Goal: Use online tool/utility: Utilize a website feature to perform a specific function

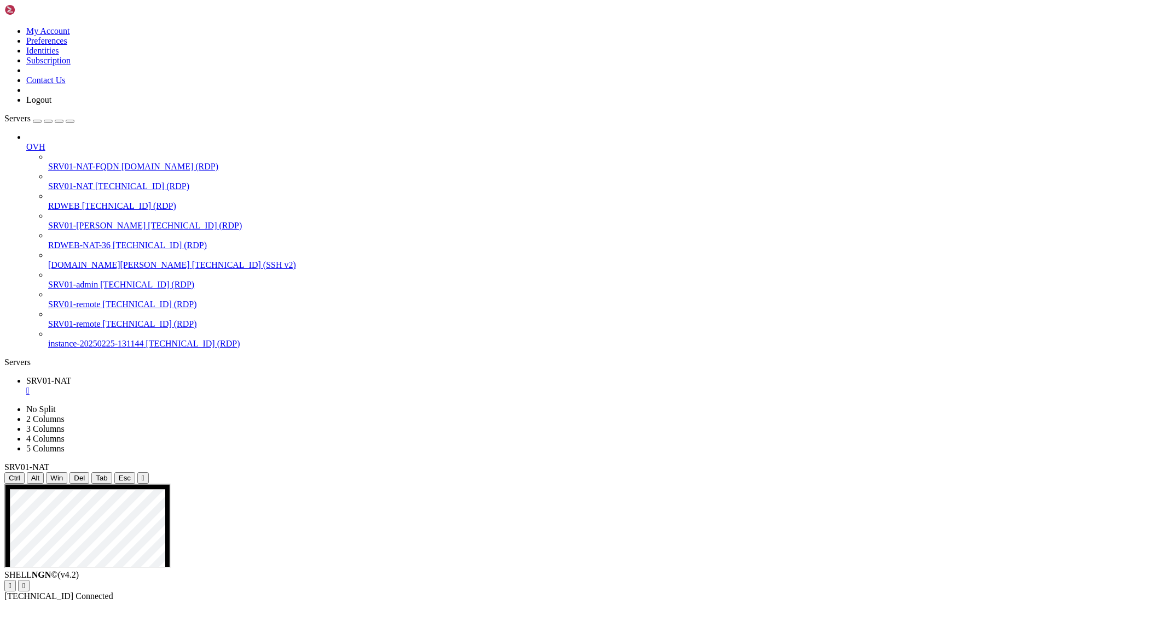
drag, startPoint x: 317, startPoint y: 594, endPoint x: 531, endPoint y: 715, distance: 246.1
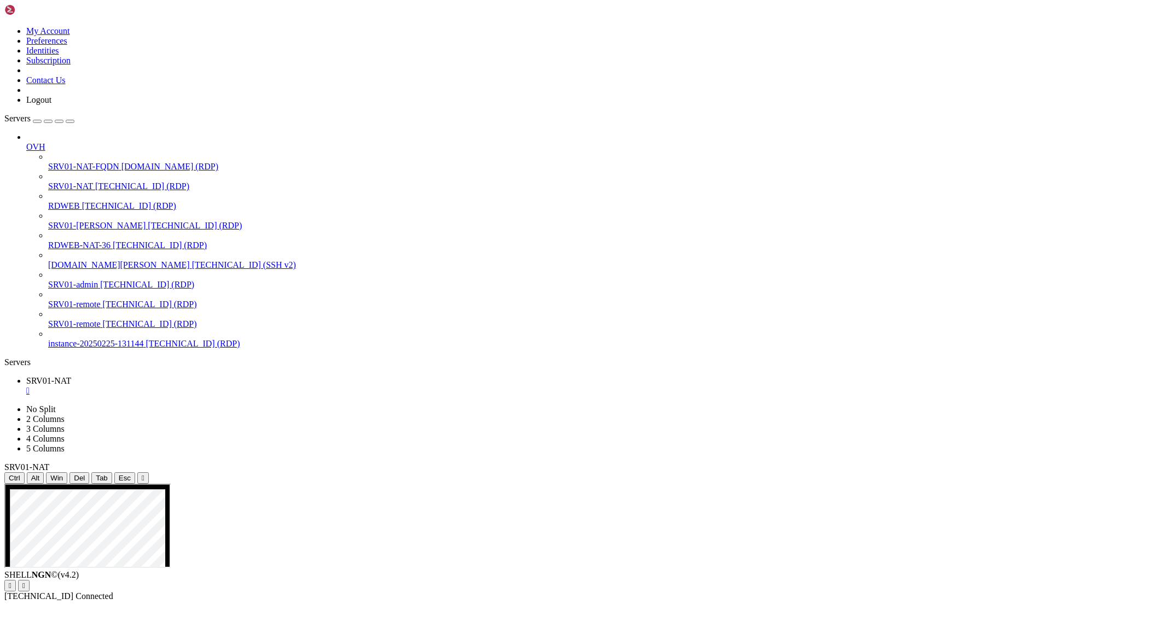
drag, startPoint x: 445, startPoint y: 594, endPoint x: 317, endPoint y: 597, distance: 128.0
drag, startPoint x: 980, startPoint y: 733, endPoint x: 522, endPoint y: 726, distance: 457.3
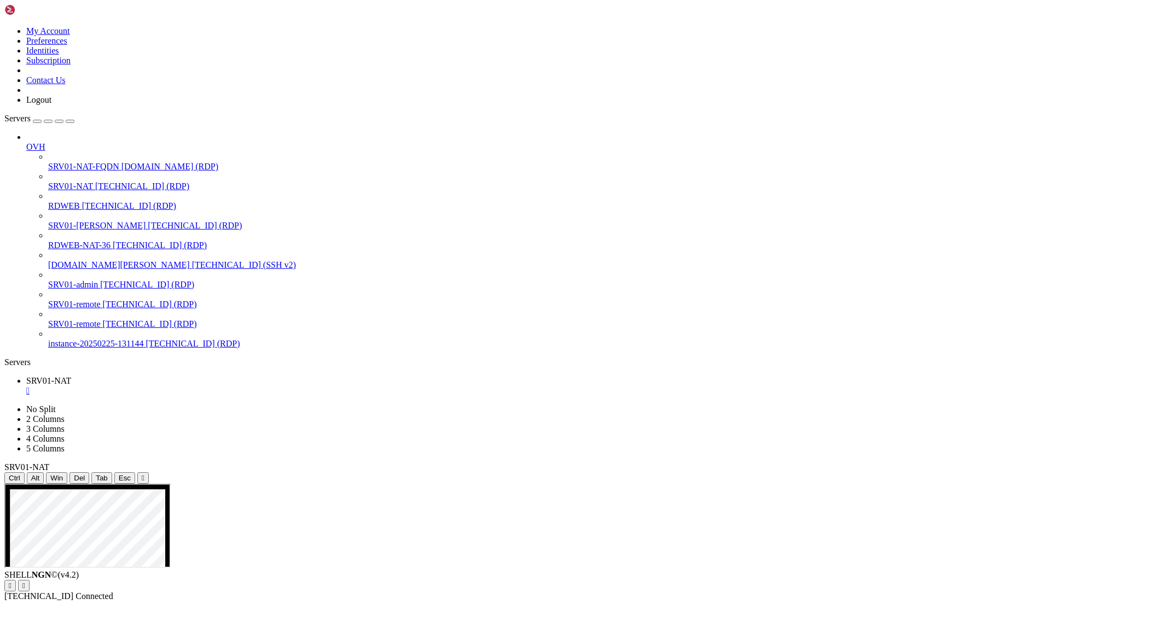
drag, startPoint x: 767, startPoint y: 691, endPoint x: 592, endPoint y: 694, distance: 174.5
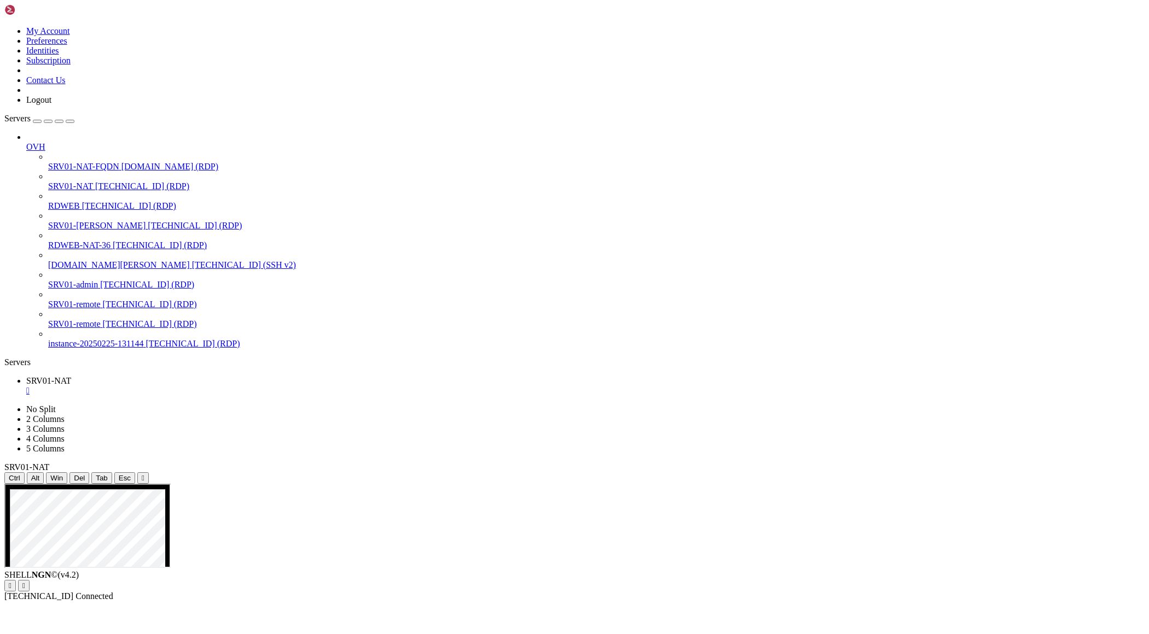
drag, startPoint x: 370, startPoint y: 634, endPoint x: 584, endPoint y: 808, distance: 275.7
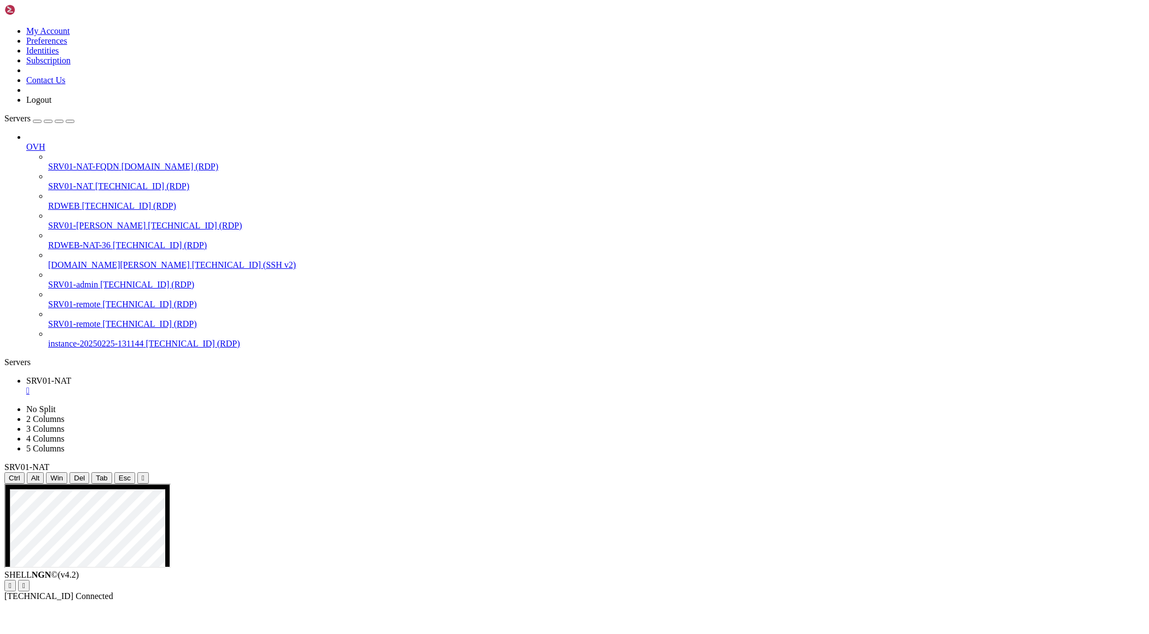
drag, startPoint x: 75, startPoint y: 509, endPoint x: 1137, endPoint y: 1057, distance: 1195.0
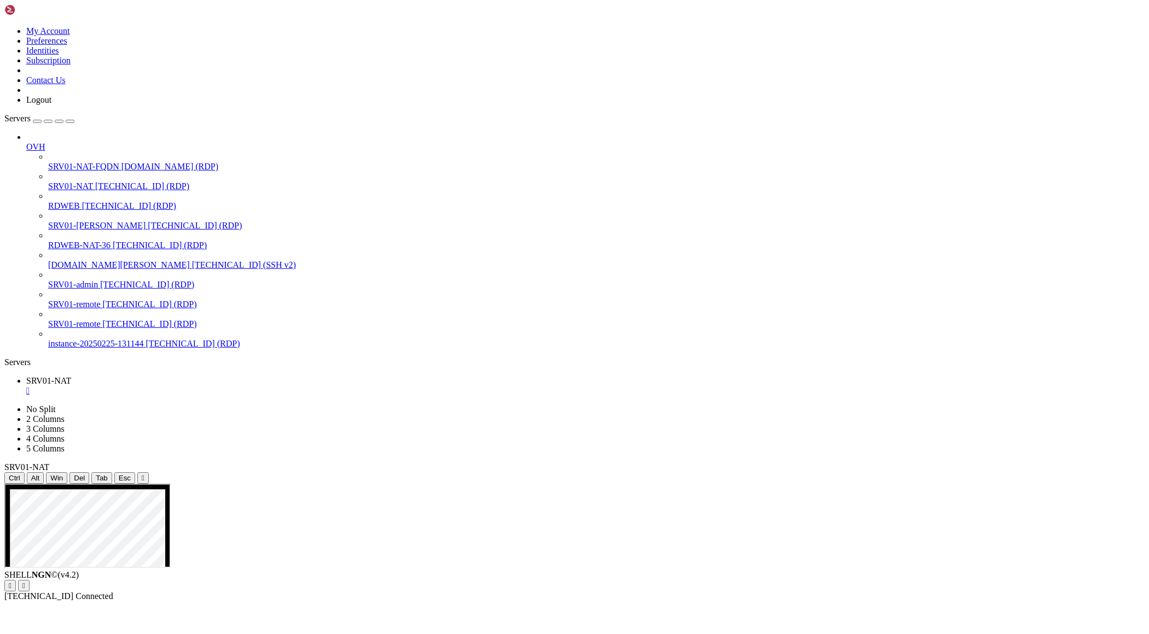
drag, startPoint x: 290, startPoint y: 807, endPoint x: 964, endPoint y: 992, distance: 699.3
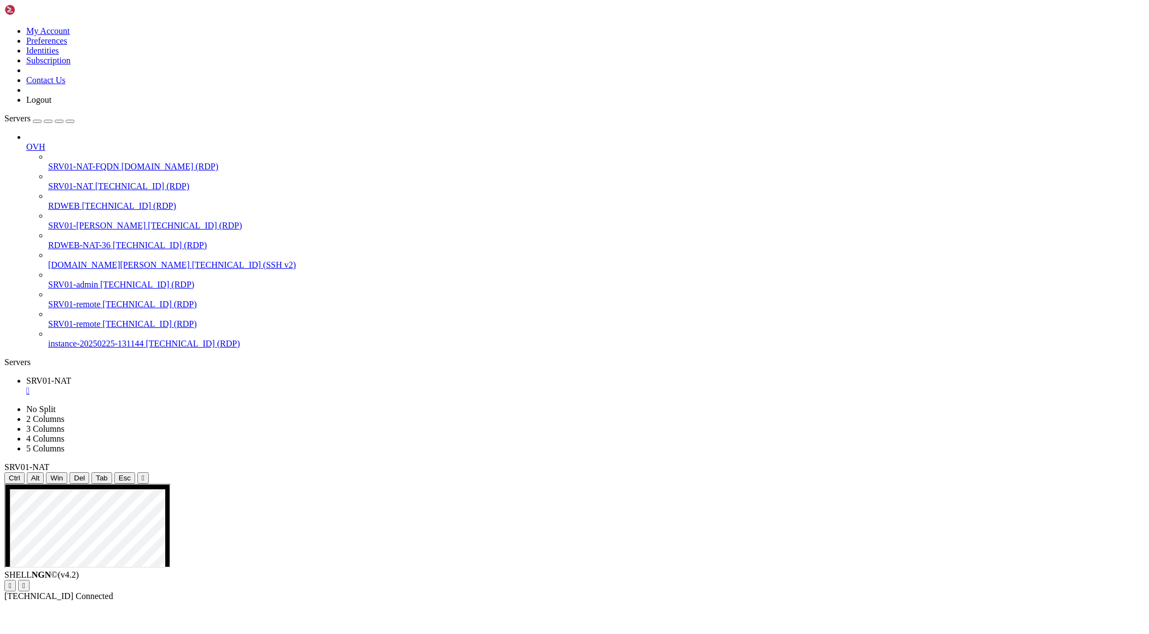
drag, startPoint x: 309, startPoint y: 872, endPoint x: 714, endPoint y: 971, distance: 417.3
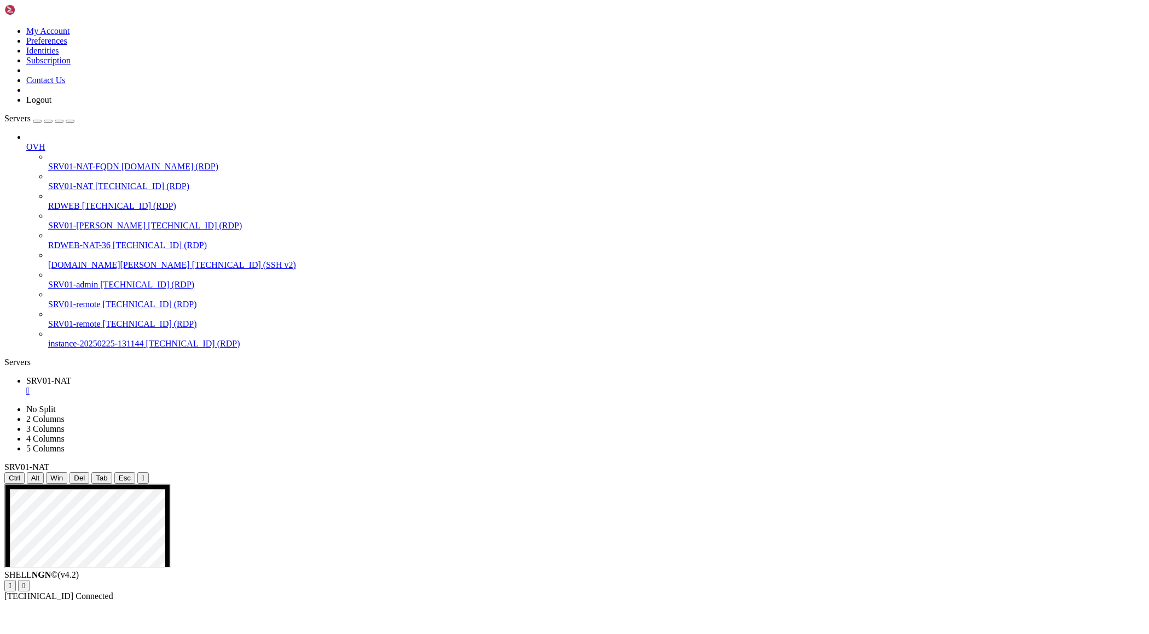
drag, startPoint x: 426, startPoint y: 607, endPoint x: 725, endPoint y: 1030, distance: 518.3
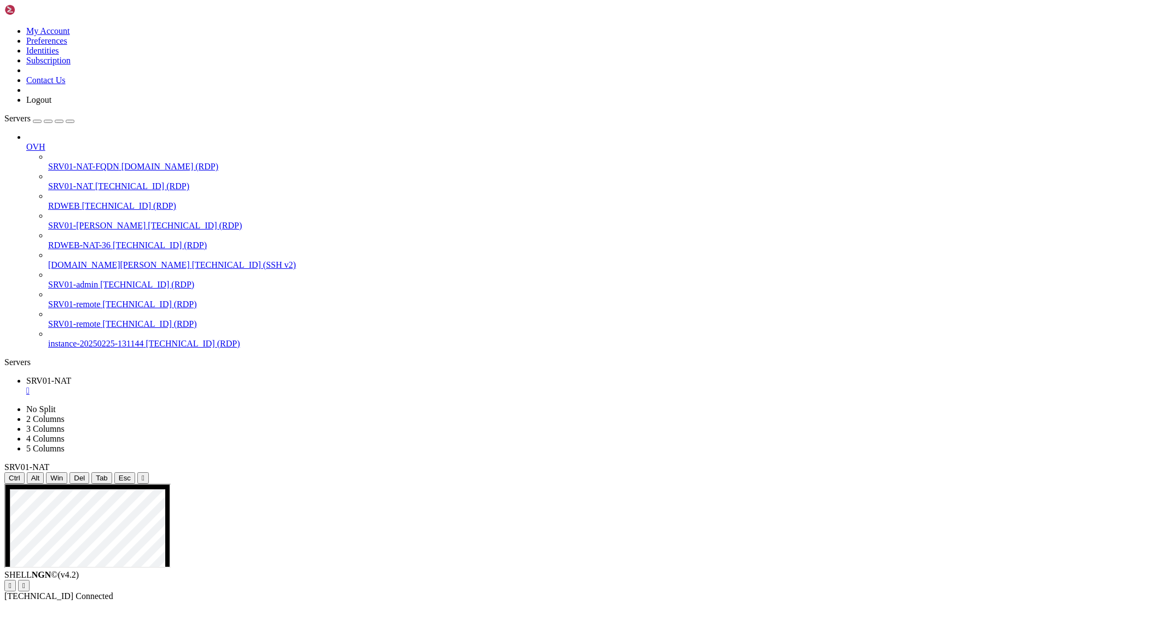
drag, startPoint x: 392, startPoint y: 834, endPoint x: 460, endPoint y: 838, distance: 68.0
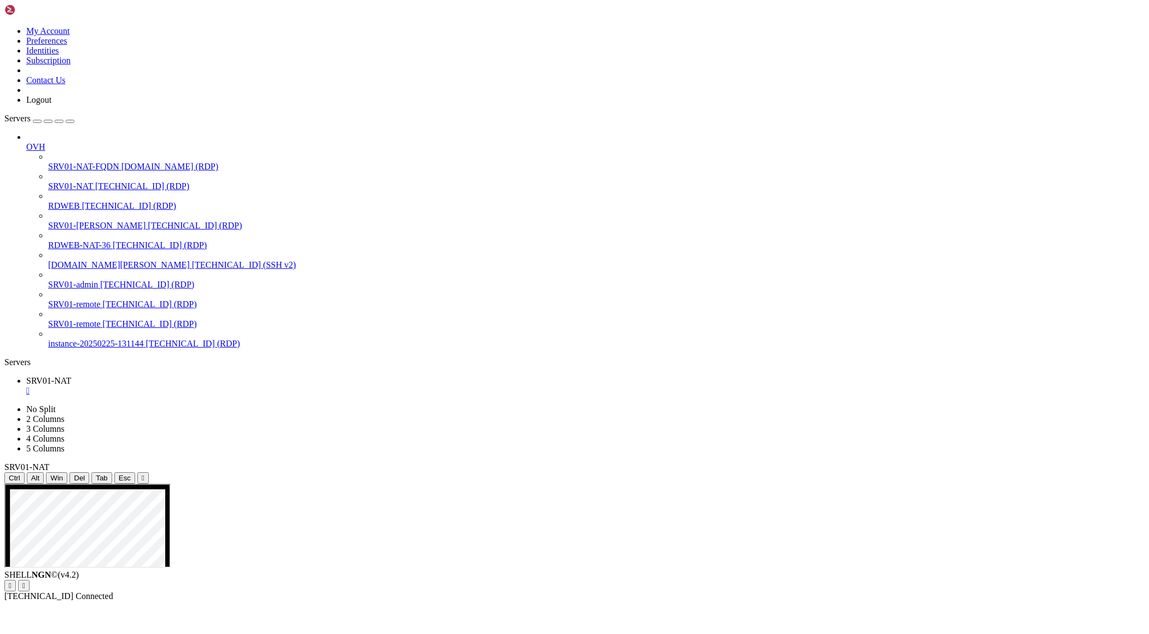
drag, startPoint x: 371, startPoint y: 796, endPoint x: 475, endPoint y: 814, distance: 105.6
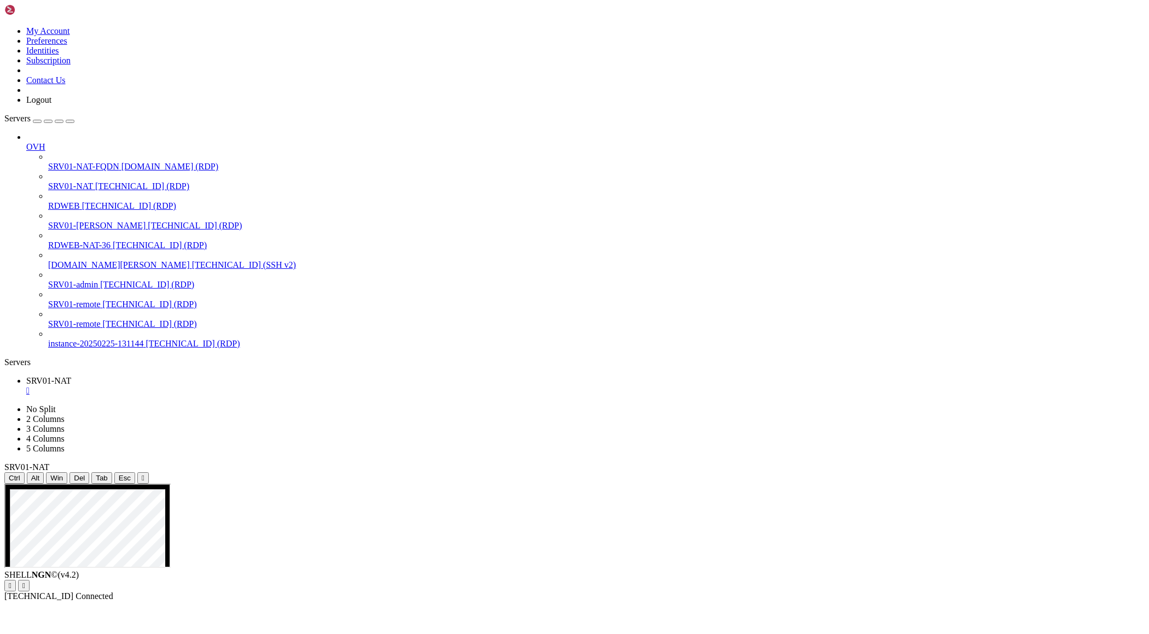
drag, startPoint x: 566, startPoint y: 765, endPoint x: 286, endPoint y: 749, distance: 279.9
drag, startPoint x: 317, startPoint y: 596, endPoint x: 543, endPoint y: 643, distance: 231.4
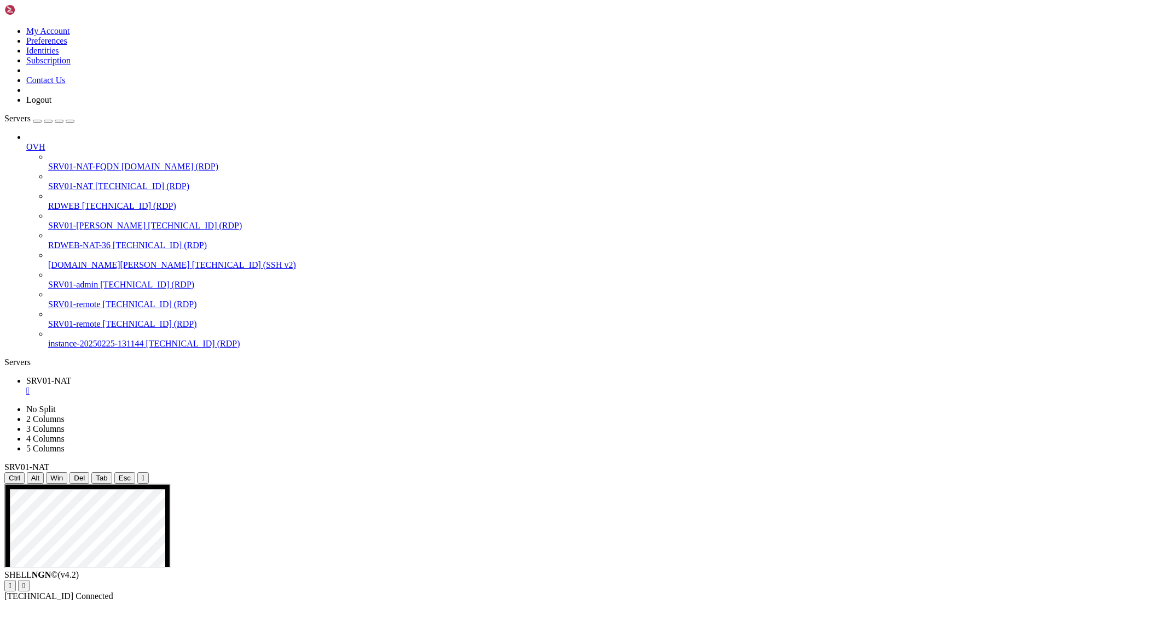
drag, startPoint x: 293, startPoint y: 728, endPoint x: 995, endPoint y: 1018, distance: 759.5
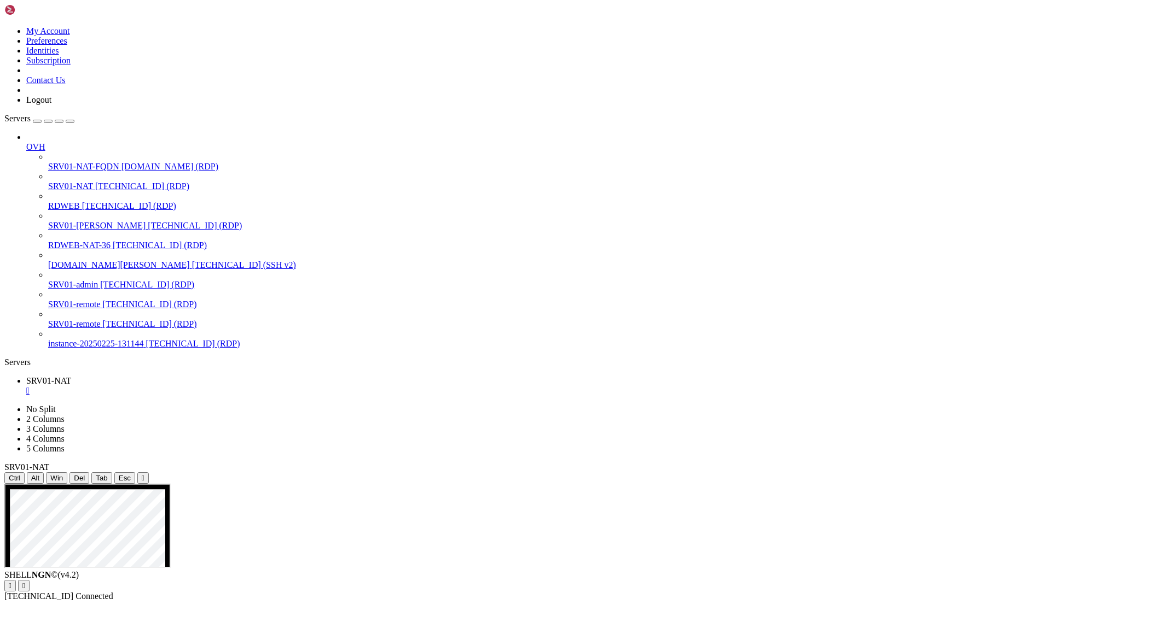
drag, startPoint x: 308, startPoint y: 739, endPoint x: 767, endPoint y: 978, distance: 517.4
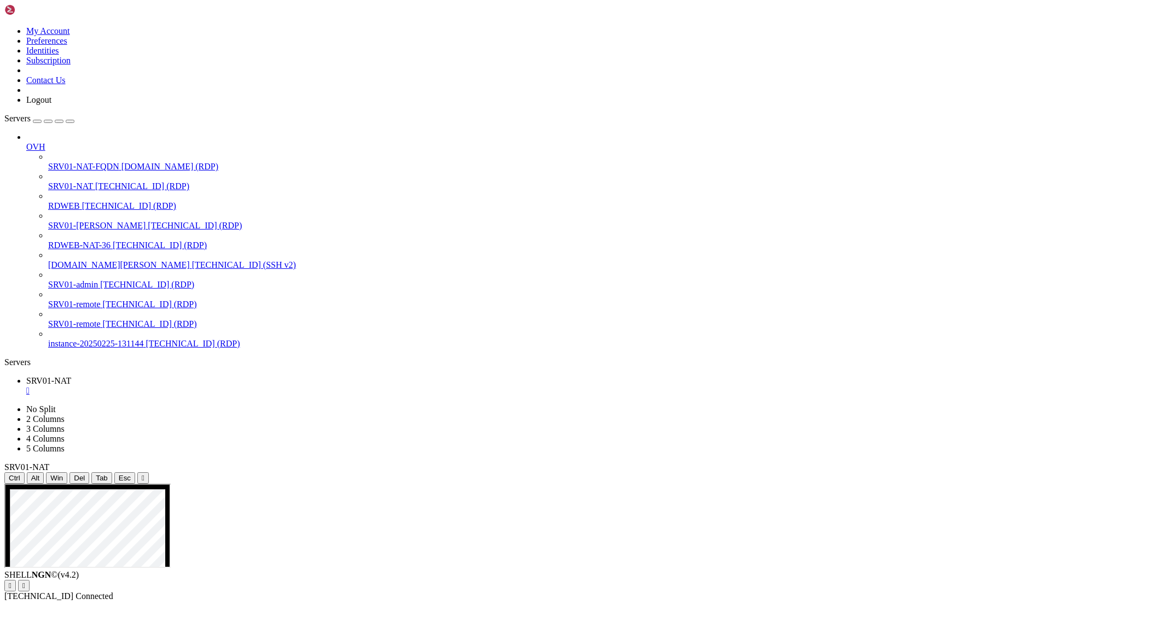
drag, startPoint x: 304, startPoint y: 596, endPoint x: 503, endPoint y: 759, distance: 258.1
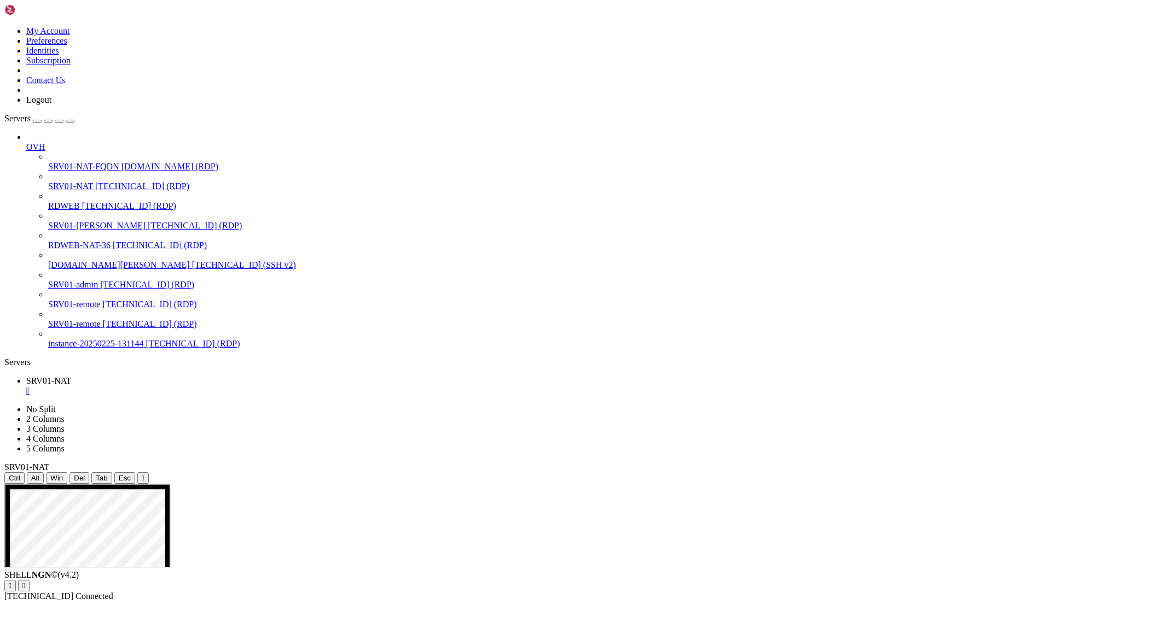
drag, startPoint x: 11, startPoint y: 836, endPoint x: 117, endPoint y: 837, distance: 105.6
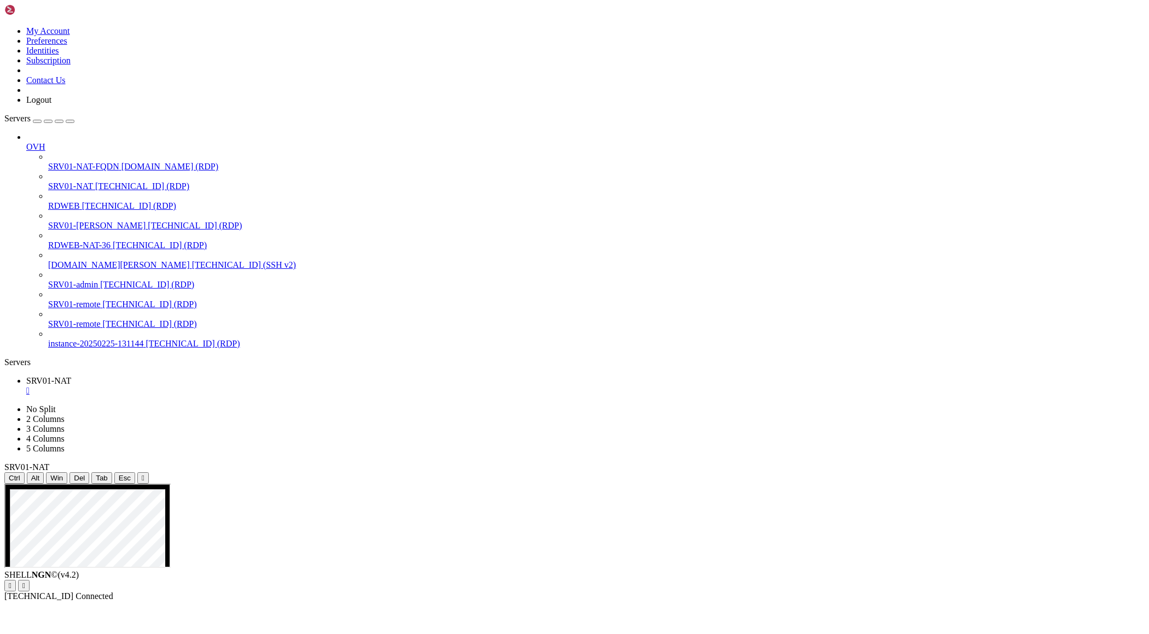
drag, startPoint x: 600, startPoint y: 741, endPoint x: 668, endPoint y: 780, distance: 78.2
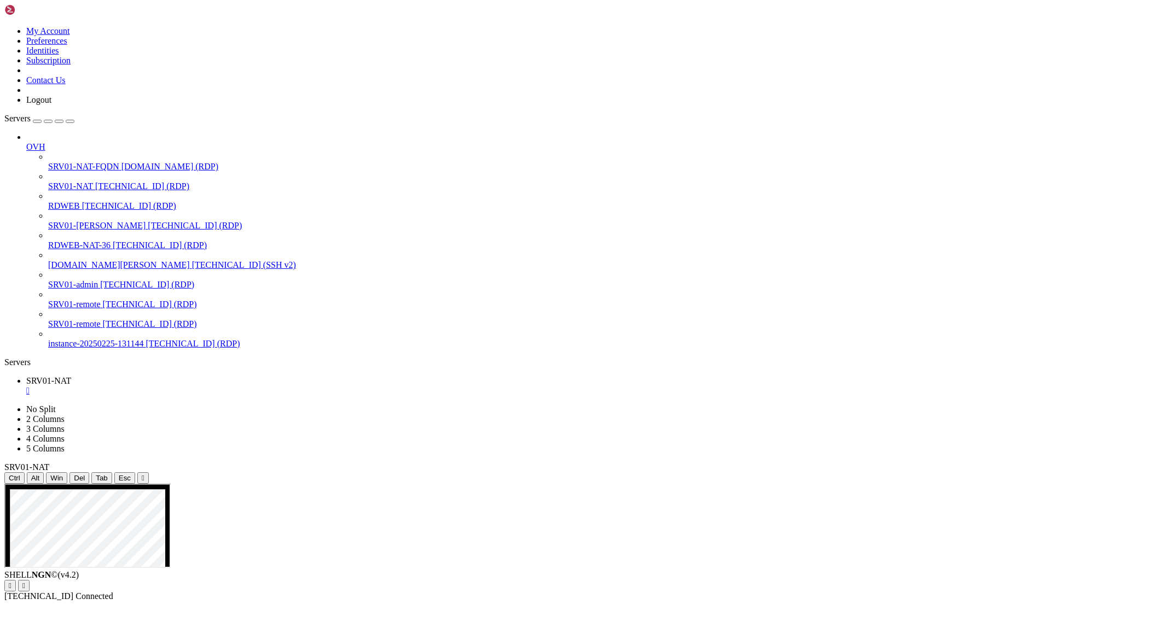
drag, startPoint x: 604, startPoint y: 741, endPoint x: 782, endPoint y: 940, distance: 266.1
drag, startPoint x: 605, startPoint y: 661, endPoint x: 696, endPoint y: 829, distance: 191.1
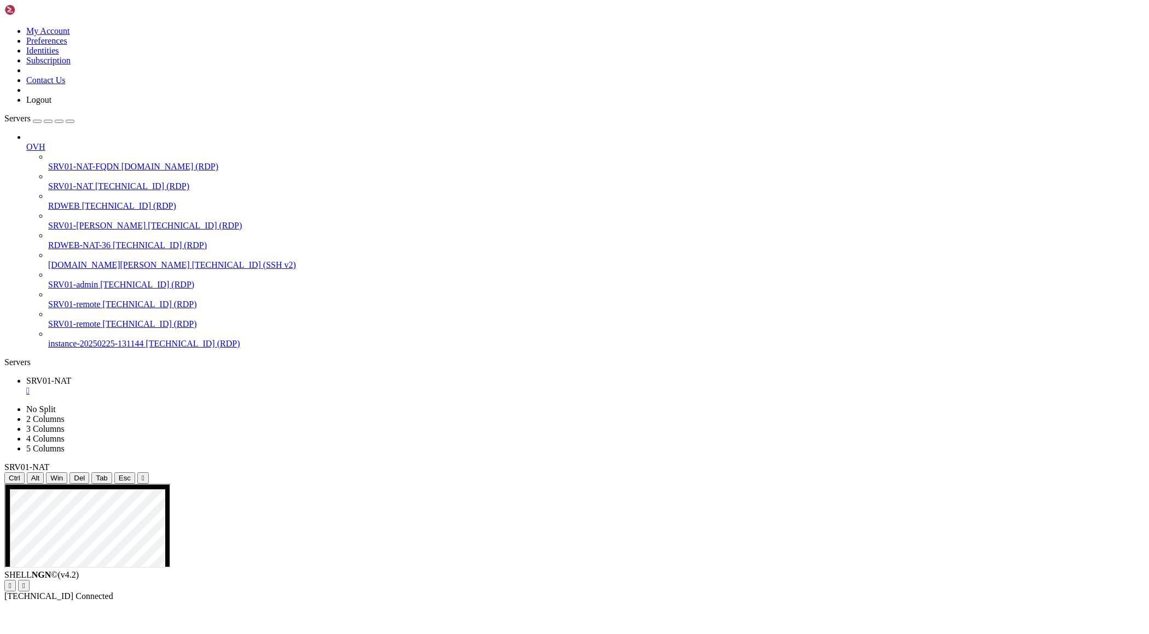
drag, startPoint x: 608, startPoint y: 675, endPoint x: 961, endPoint y: 922, distance: 430.5
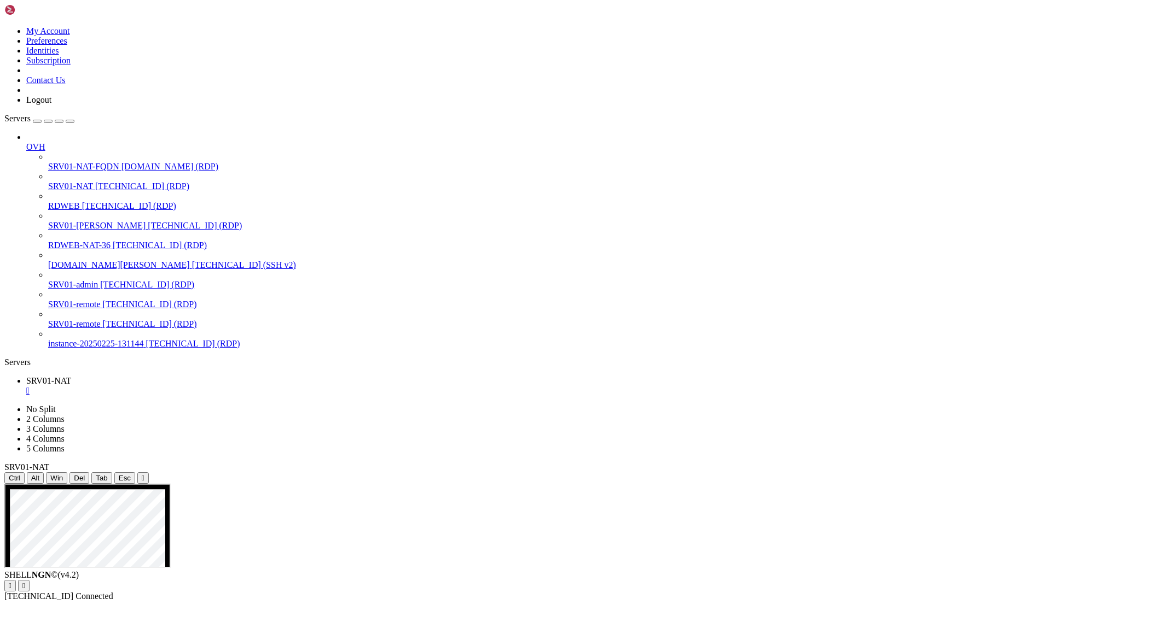
drag, startPoint x: 605, startPoint y: 605, endPoint x: 846, endPoint y: 920, distance: 395.7
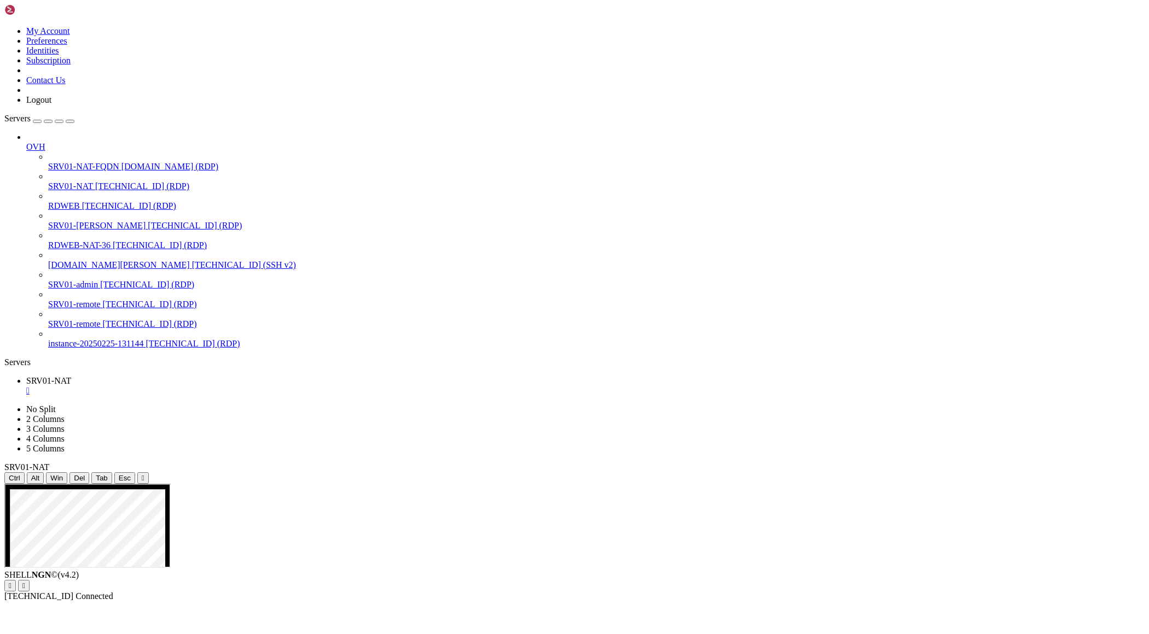
drag, startPoint x: 653, startPoint y: 514, endPoint x: 321, endPoint y: 669, distance: 366.5
drag, startPoint x: 660, startPoint y: 513, endPoint x: 873, endPoint y: 554, distance: 217.2
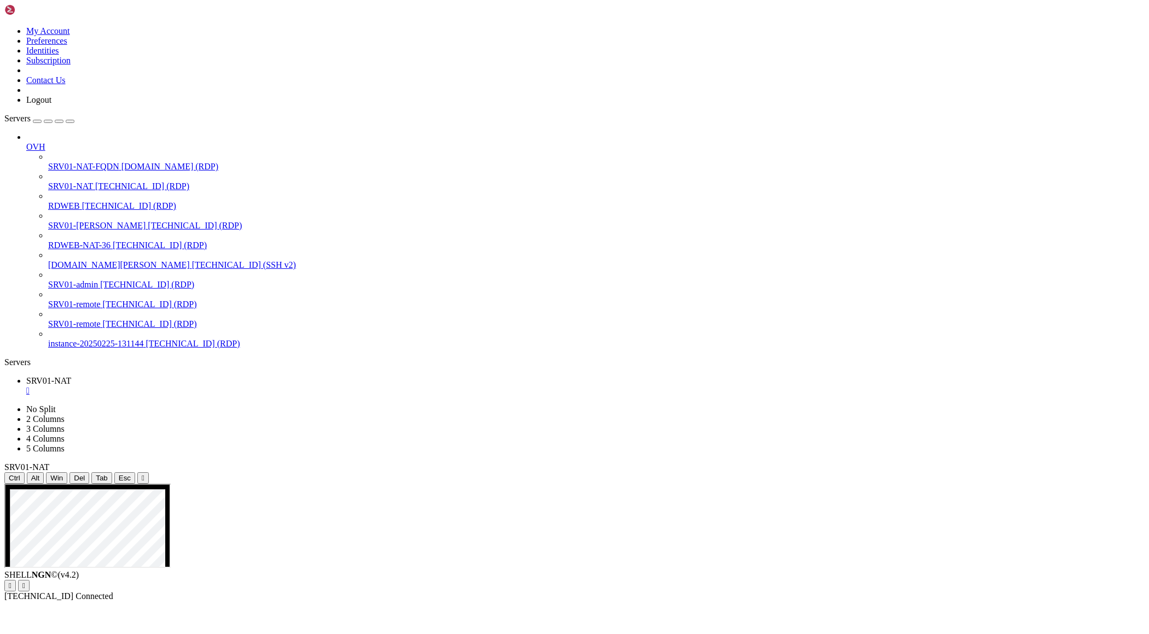
drag, startPoint x: 474, startPoint y: 546, endPoint x: 809, endPoint y: 517, distance: 336.6
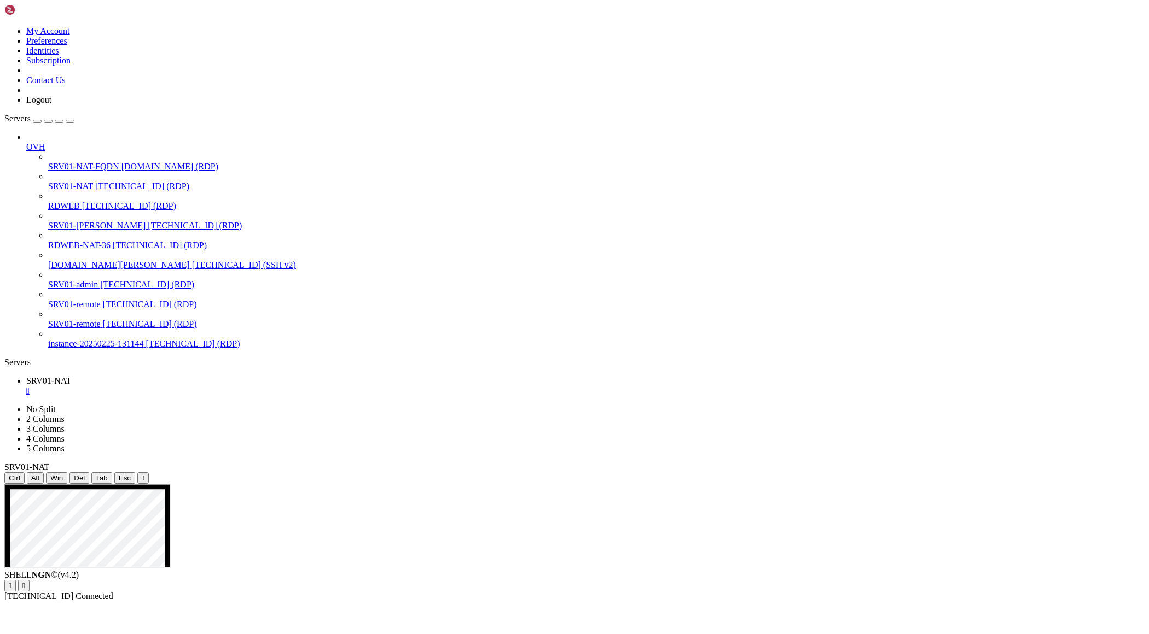
drag, startPoint x: 452, startPoint y: 593, endPoint x: 277, endPoint y: 520, distance: 189.2
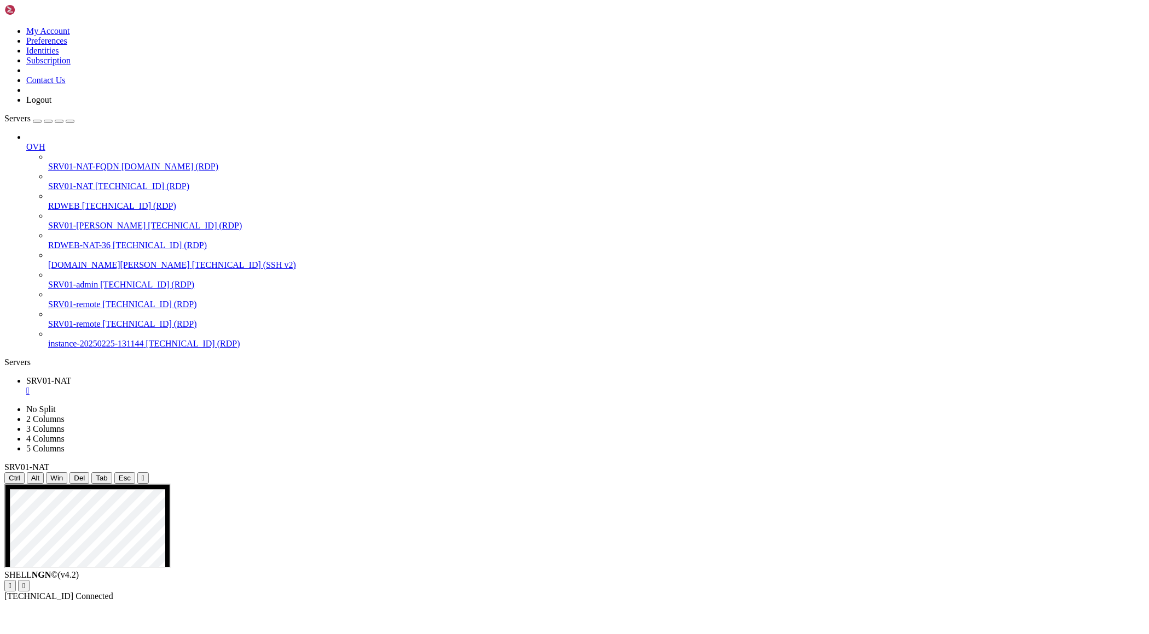
drag, startPoint x: 602, startPoint y: 579, endPoint x: 814, endPoint y: 858, distance: 350.1
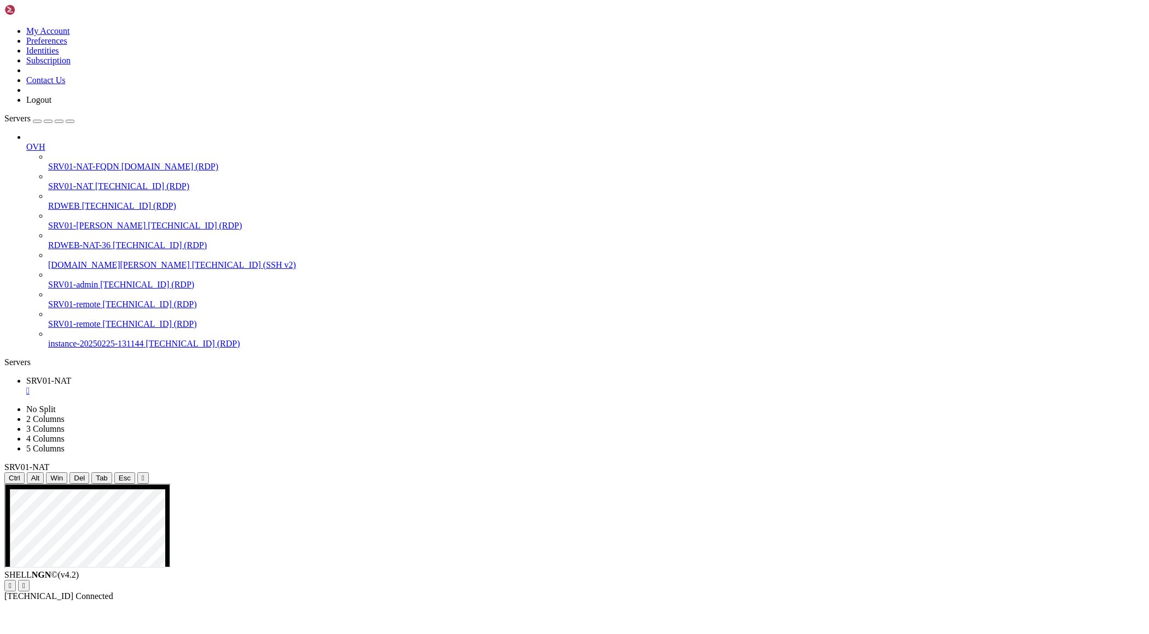
drag, startPoint x: 1101, startPoint y: 514, endPoint x: 1053, endPoint y: 535, distance: 52.9
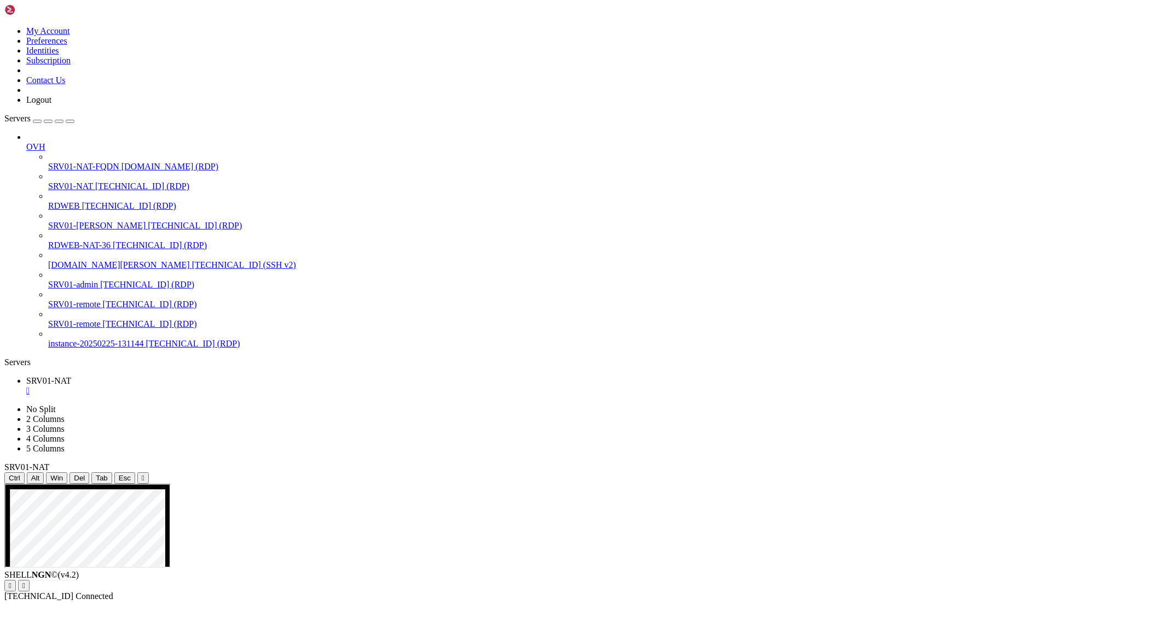
drag, startPoint x: 369, startPoint y: 636, endPoint x: 559, endPoint y: 784, distance: 241.2
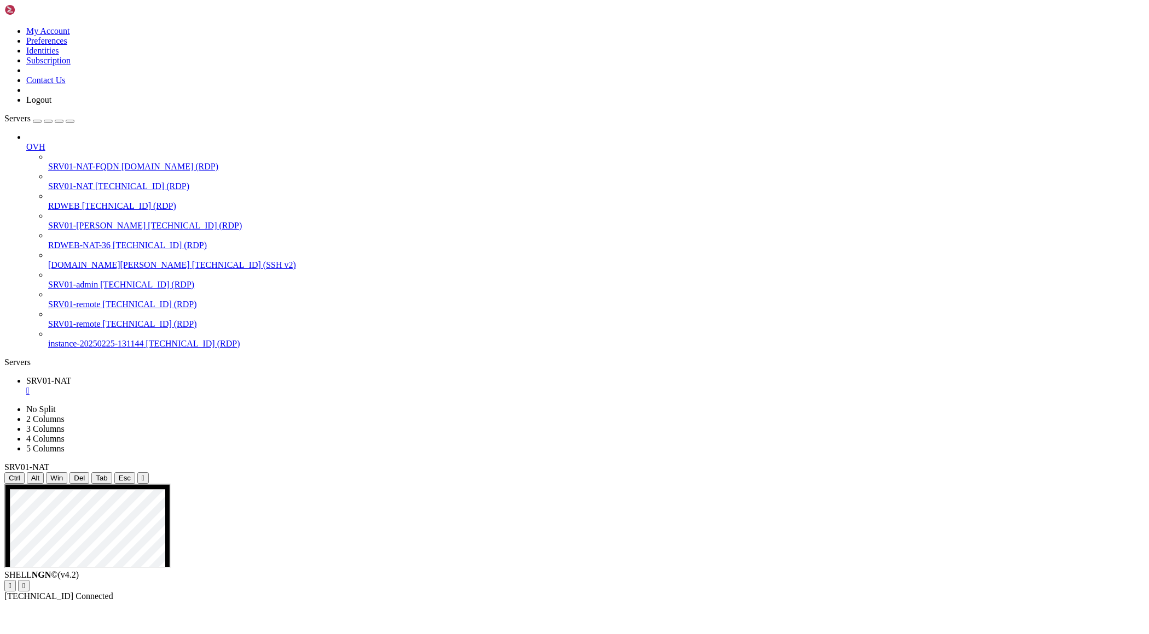
drag, startPoint x: 367, startPoint y: 633, endPoint x: 550, endPoint y: 784, distance: 237.3
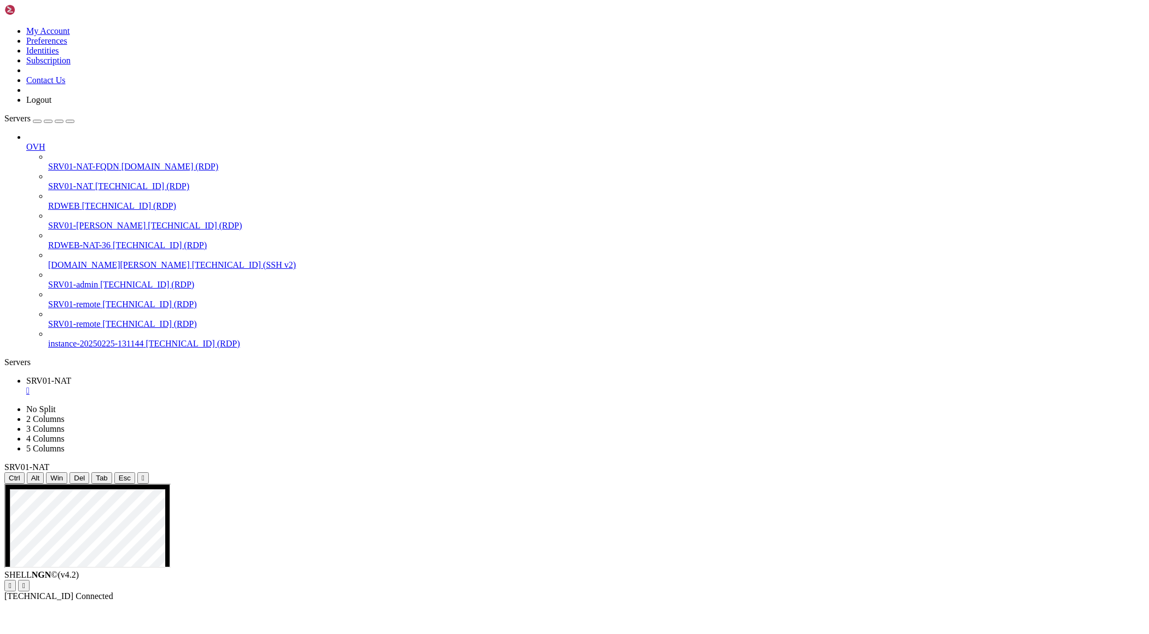
drag, startPoint x: 368, startPoint y: 633, endPoint x: 446, endPoint y: 713, distance: 112.2
drag, startPoint x: 370, startPoint y: 634, endPoint x: 560, endPoint y: 787, distance: 244.0
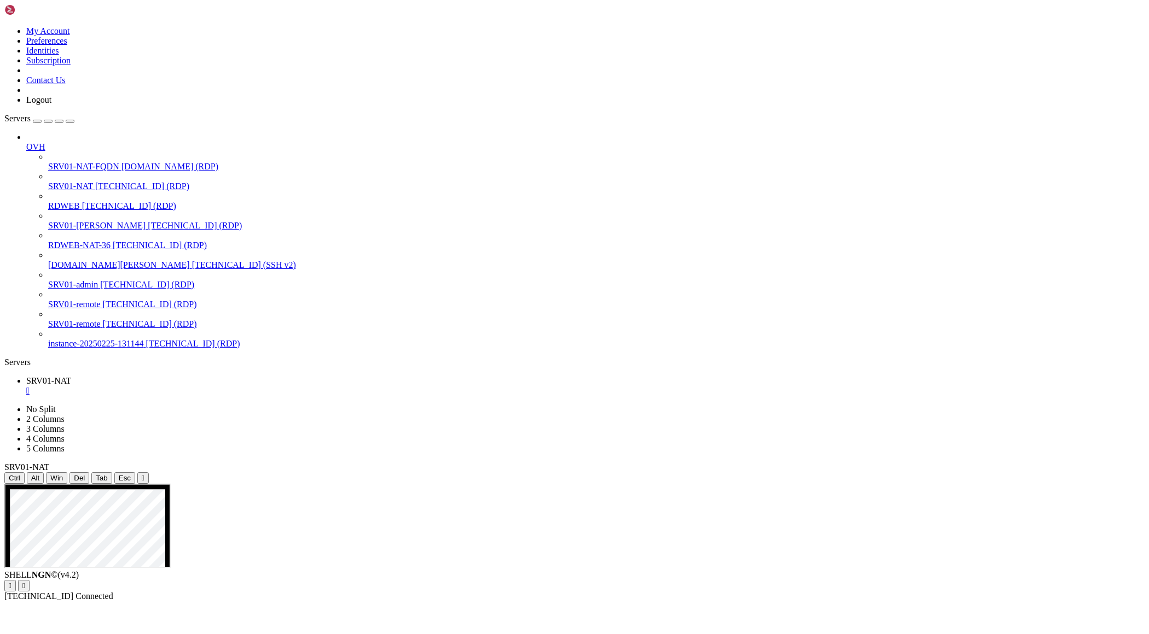
drag, startPoint x: 369, startPoint y: 630, endPoint x: 562, endPoint y: 790, distance: 251.3
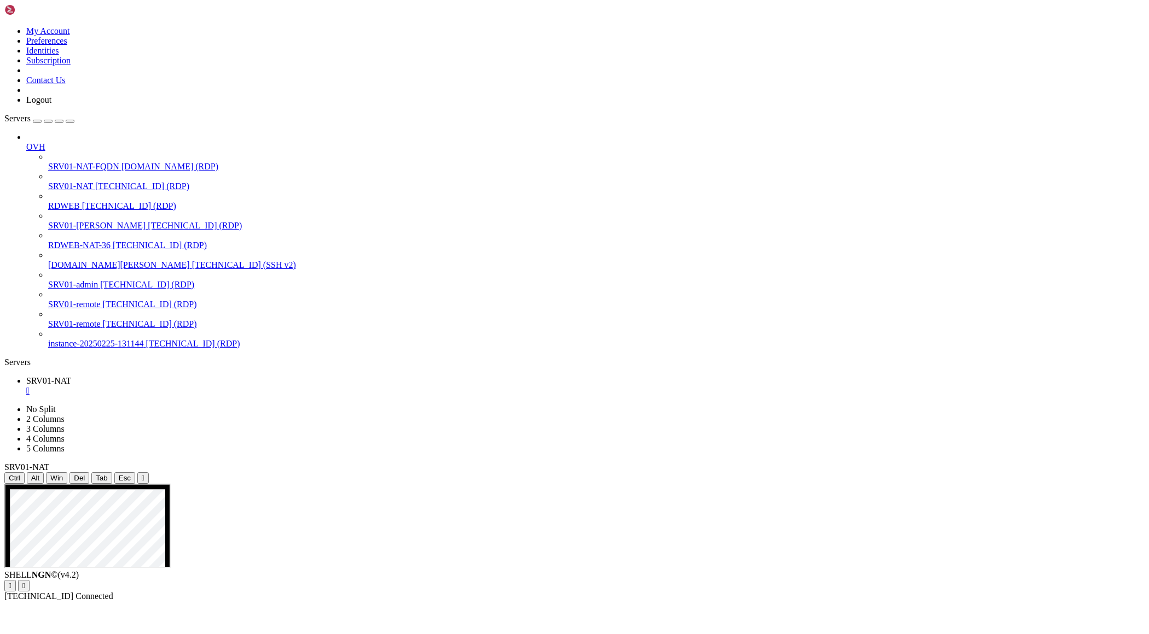
drag, startPoint x: 369, startPoint y: 633, endPoint x: 563, endPoint y: 784, distance: 246.4
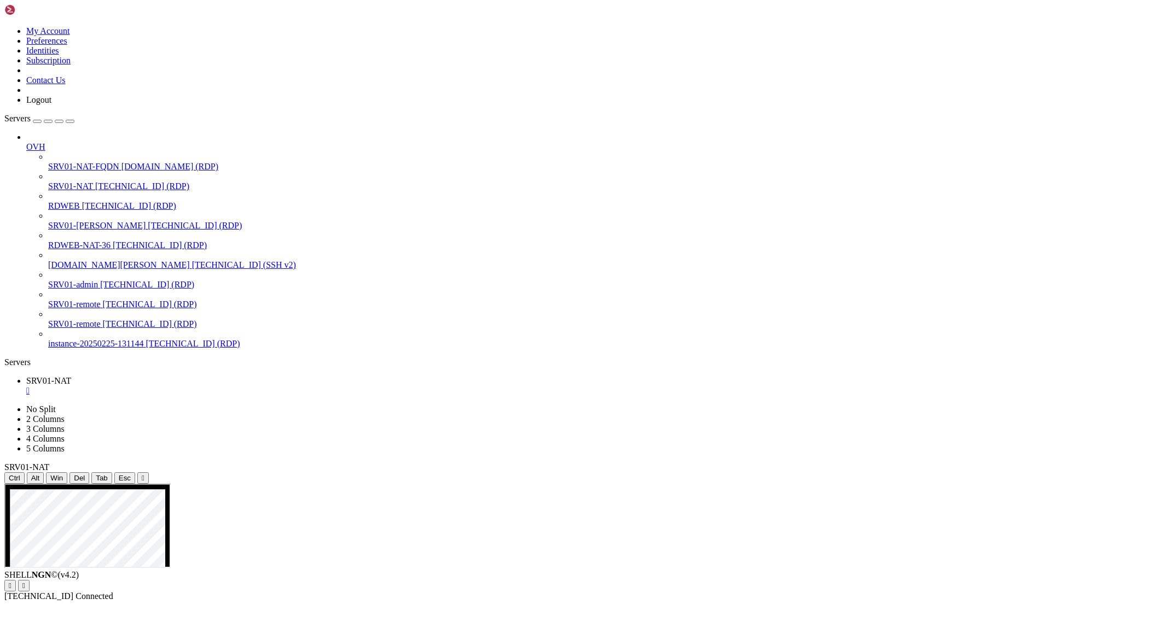
drag, startPoint x: 369, startPoint y: 633, endPoint x: 554, endPoint y: 795, distance: 245.7
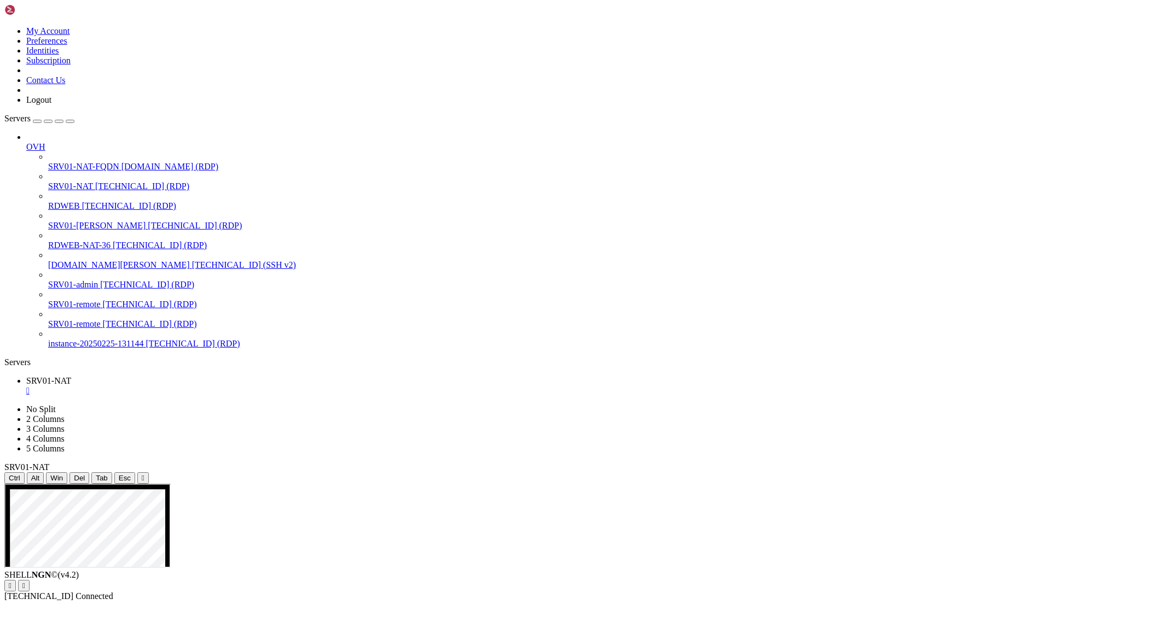
drag, startPoint x: 370, startPoint y: 634, endPoint x: 567, endPoint y: 791, distance: 251.0
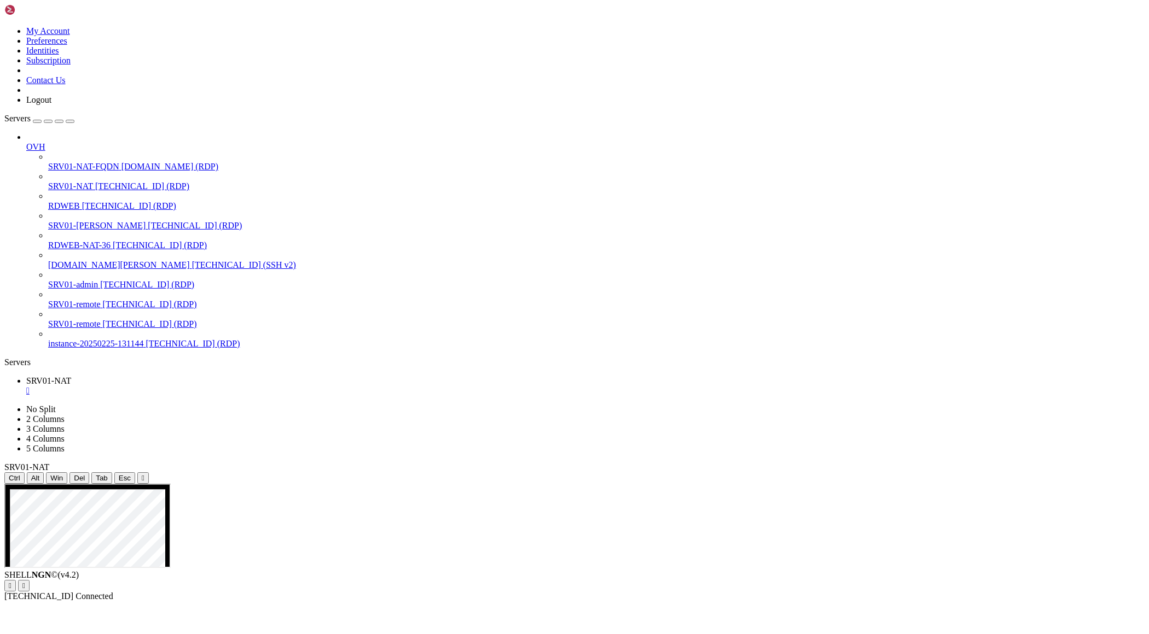
drag, startPoint x: 370, startPoint y: 634, endPoint x: 520, endPoint y: 708, distance: 166.6
drag, startPoint x: 371, startPoint y: 635, endPoint x: 538, endPoint y: 709, distance: 182.9
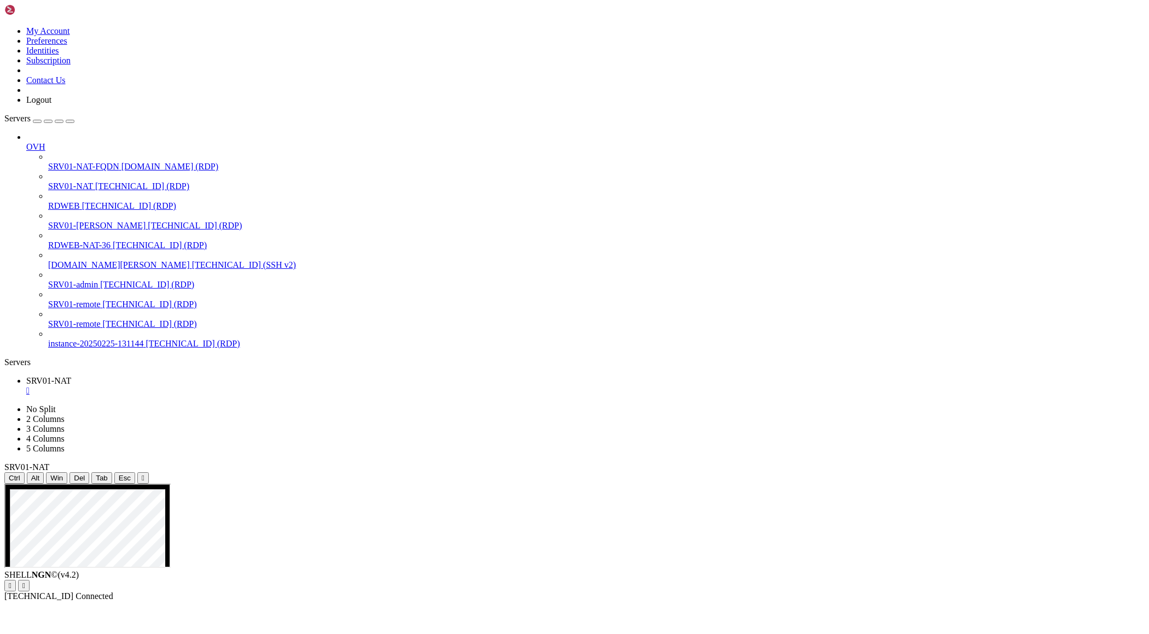
drag, startPoint x: 369, startPoint y: 632, endPoint x: 540, endPoint y: 720, distance: 192.0
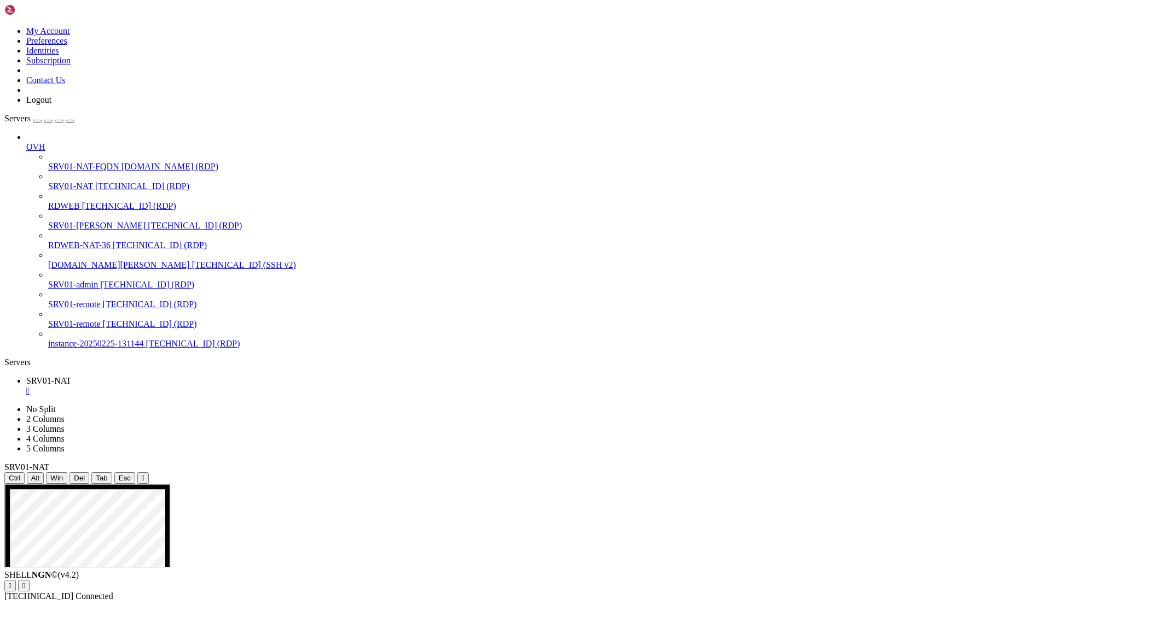
drag, startPoint x: 371, startPoint y: 633, endPoint x: 525, endPoint y: 701, distance: 167.7
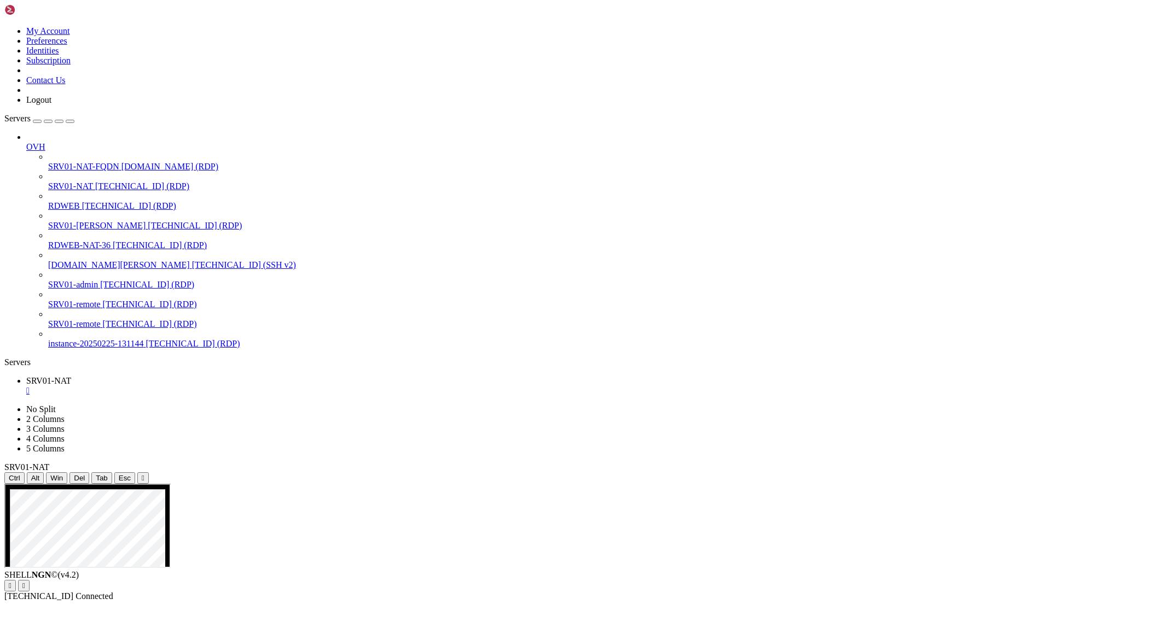
click at [294, 602] on div "SHELL NGN © (v 4.2 )   [TECHNICAL_ID] Connected" at bounding box center [574, 585] width 1140 height 31
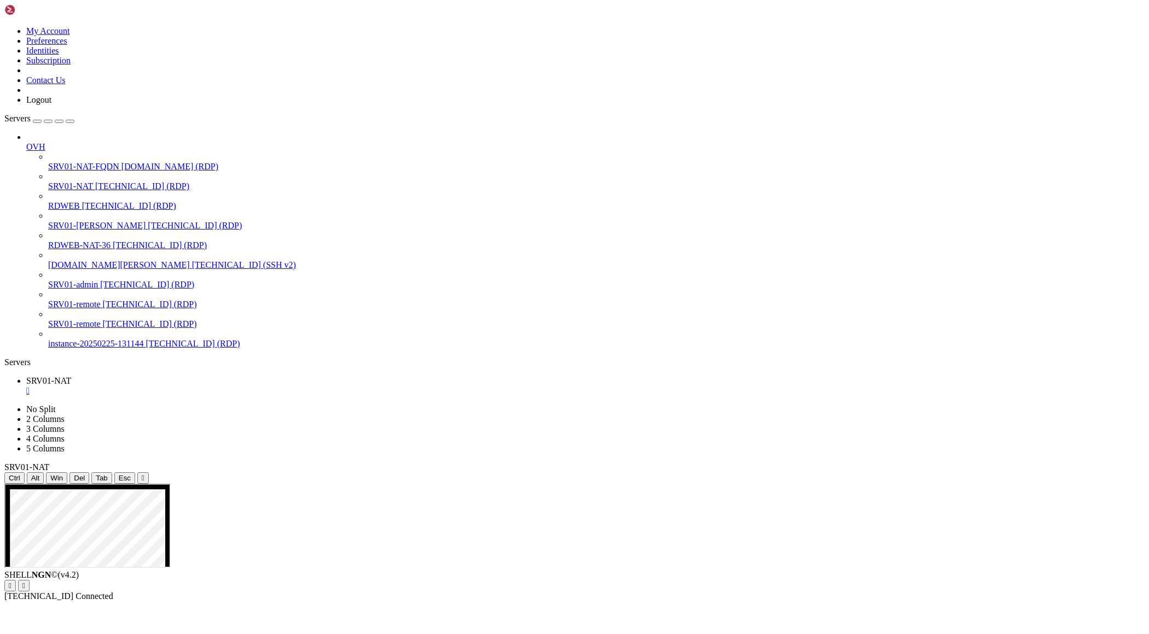
drag, startPoint x: 433, startPoint y: 586, endPoint x: 702, endPoint y: 801, distance: 344.4
drag, startPoint x: 426, startPoint y: 761, endPoint x: 592, endPoint y: 1021, distance: 308.9
